Goal: Information Seeking & Learning: Learn about a topic

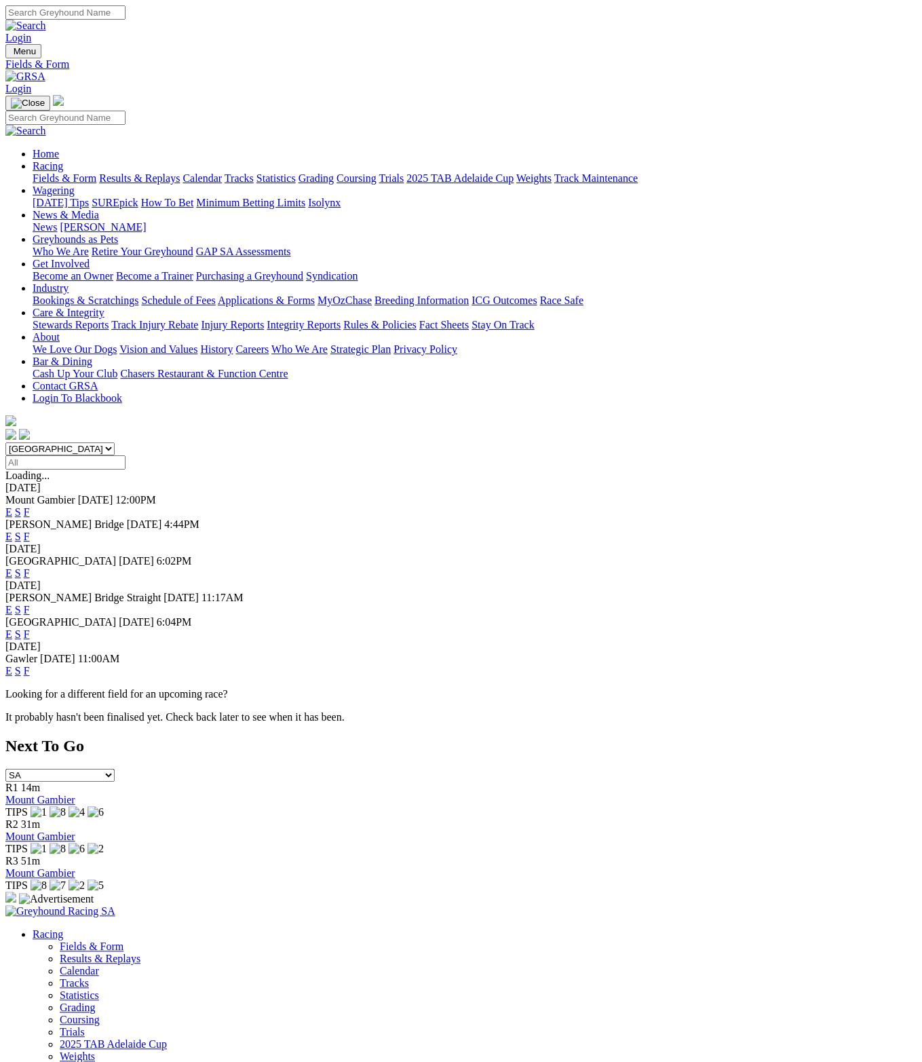
click at [36, 442] on select "South Australia New South Wales Northern Territory Queensland Tasmania Victoria…" at bounding box center [59, 448] width 109 height 13
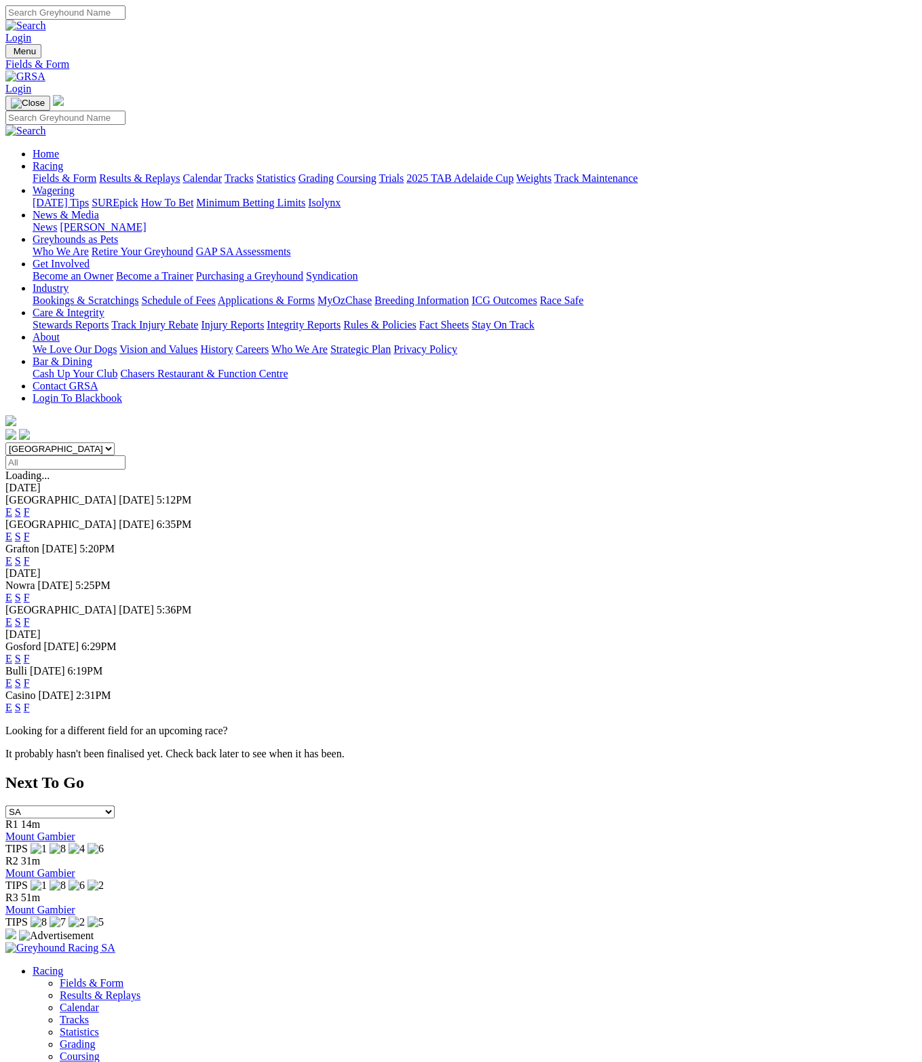
click at [115, 442] on select "South Australia New South Wales Northern Territory Queensland Tasmania Victoria…" at bounding box center [59, 448] width 109 height 13
select select "VIC"
click at [36, 442] on select "South Australia New South Wales Northern Territory Queensland Tasmania Victoria…" at bounding box center [59, 448] width 109 height 13
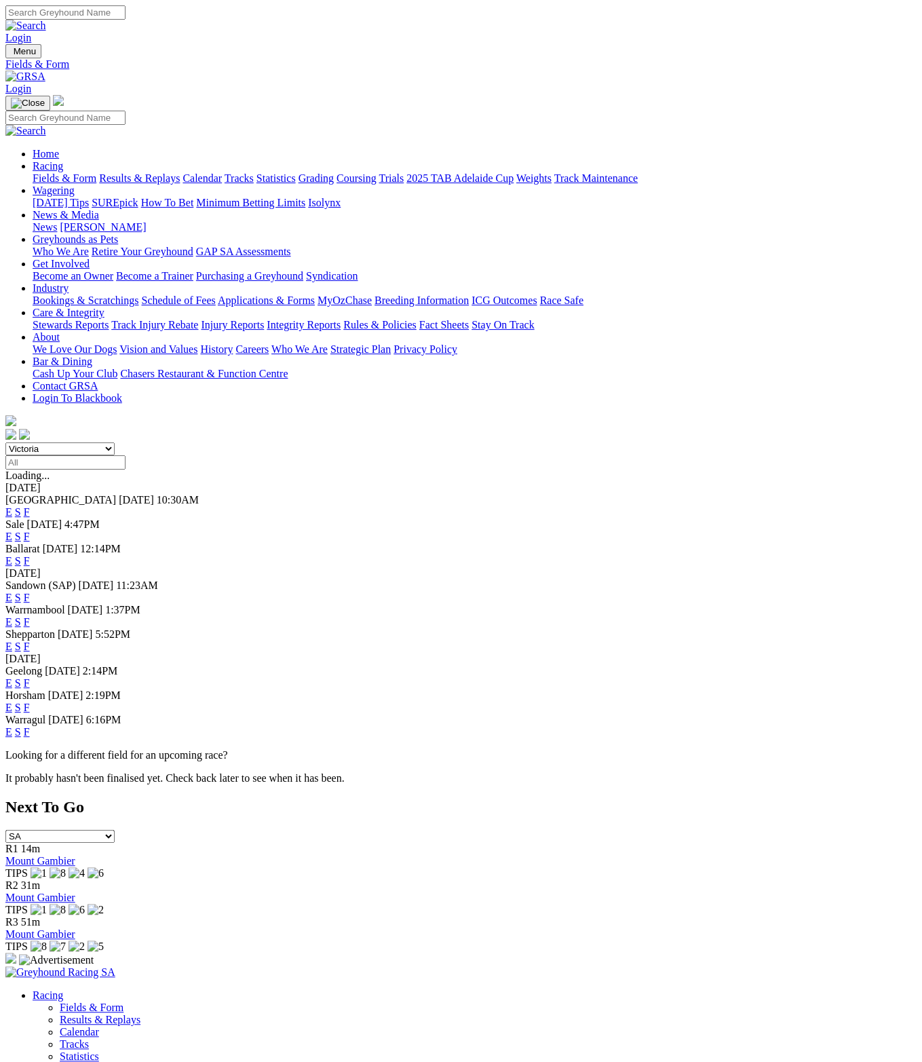
click at [12, 592] on link "E" at bounding box center [8, 598] width 7 height 12
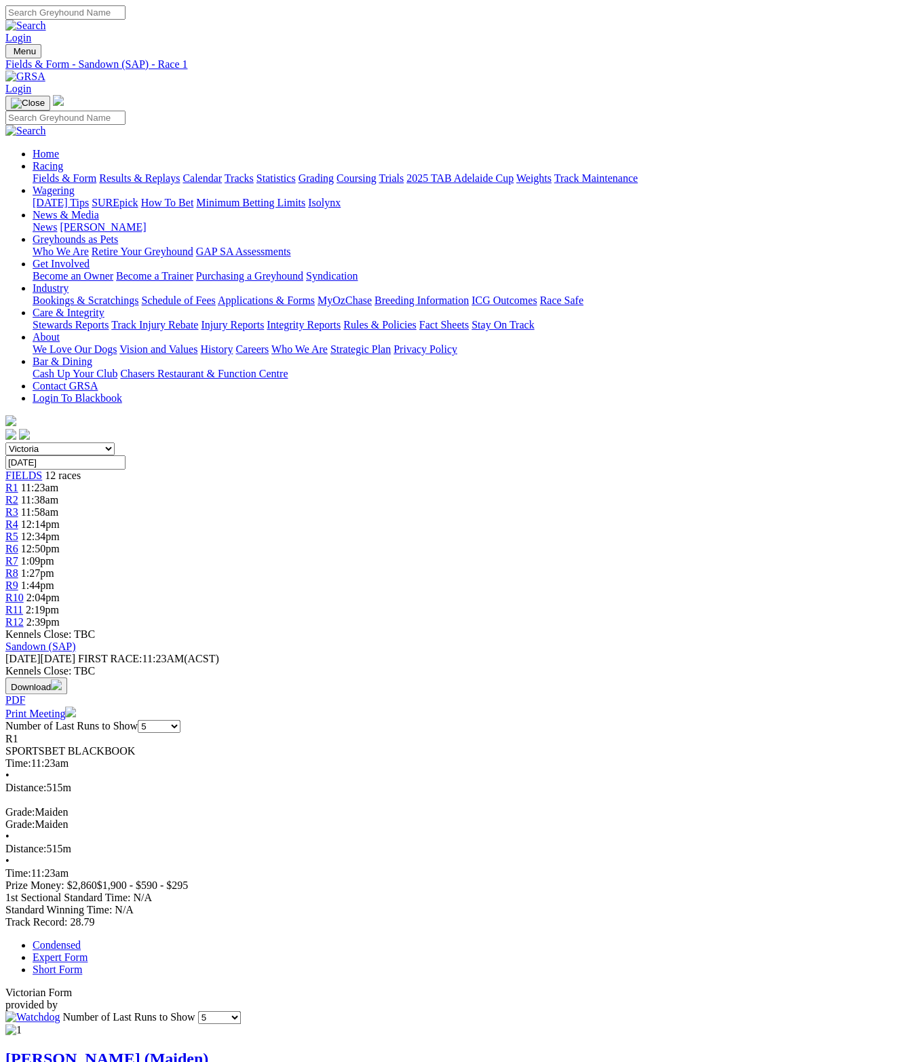
click at [58, 494] on span "11:38am" at bounding box center [39, 500] width 37 height 12
click at [836, 616] on div "R12 2:39pm" at bounding box center [460, 622] width 911 height 12
click at [58, 482] on span "11:23am" at bounding box center [39, 488] width 37 height 12
click at [115, 442] on select "South Australia New South Wales Northern Territory Queensland Tasmania Victoria…" at bounding box center [59, 448] width 109 height 13
select select "QLD"
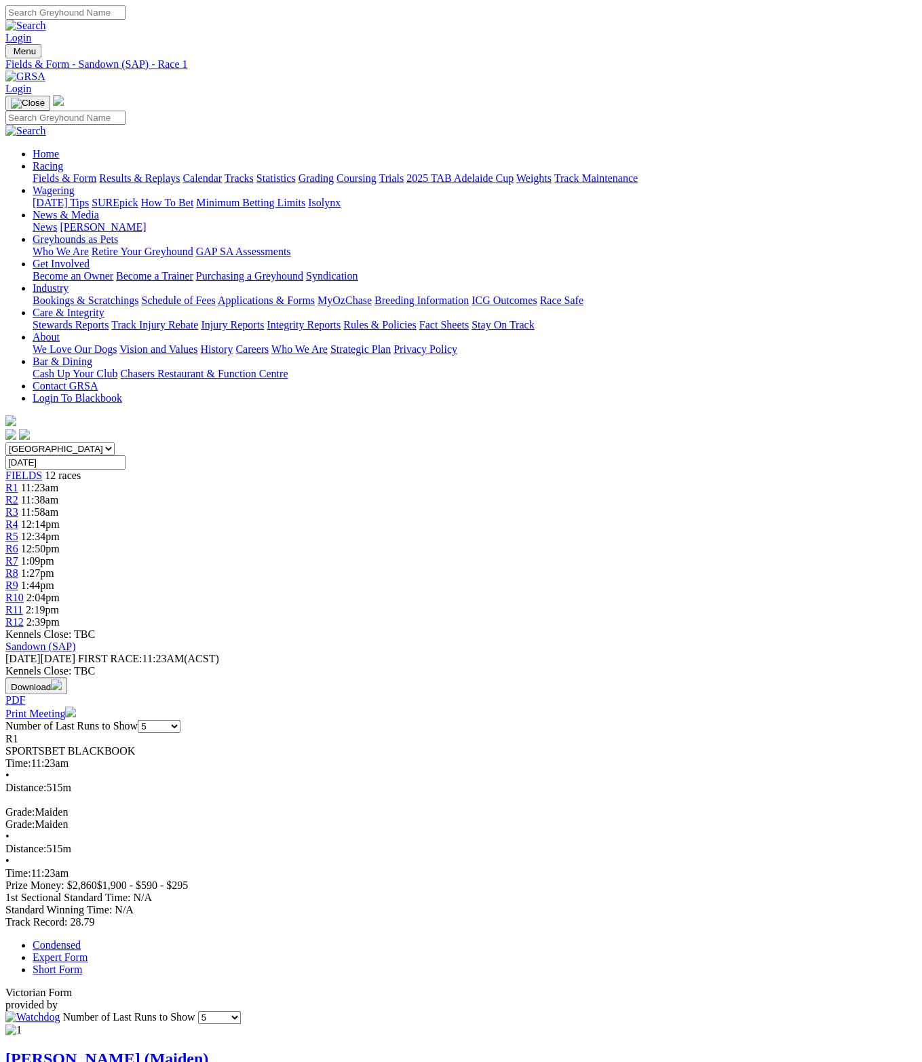
click at [36, 442] on select "South Australia New South Wales Northern Territory Queensland Tasmania Victoria…" at bounding box center [59, 448] width 109 height 13
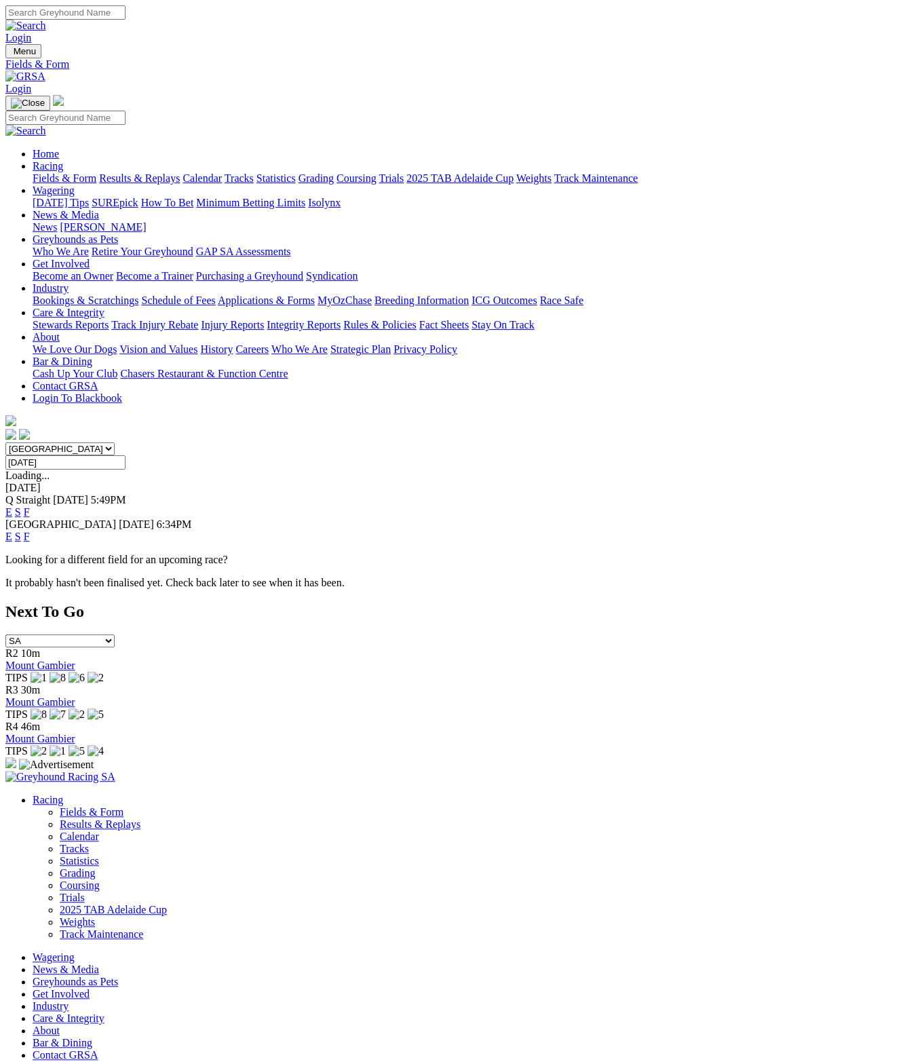
click at [12, 531] on link "E" at bounding box center [8, 537] width 7 height 12
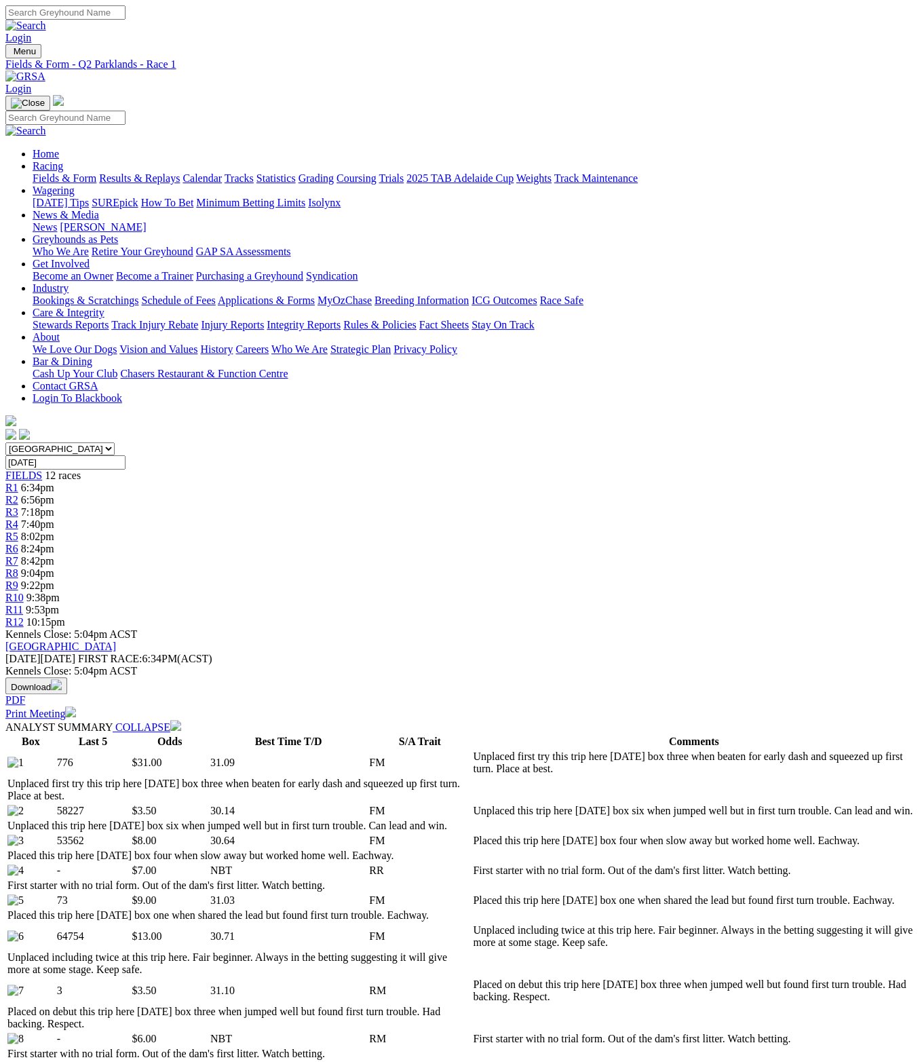
click at [24, 616] on span "R12" at bounding box center [14, 622] width 18 height 12
